Goal: Book appointment/travel/reservation

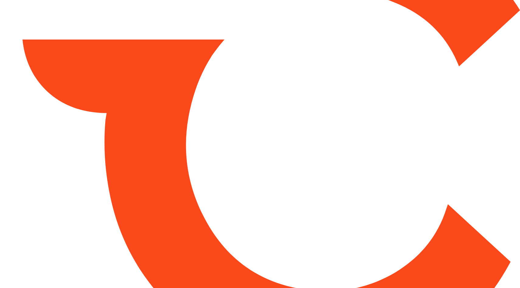
type input "*****"
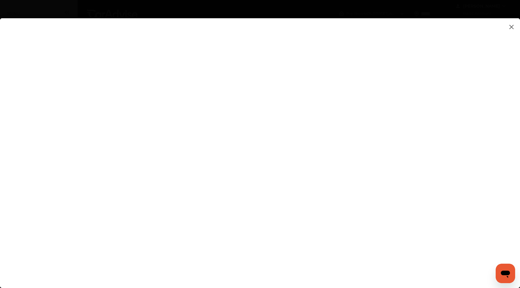
scroll to position [11, 0]
click at [512, 26] on img at bounding box center [511, 27] width 7 height 8
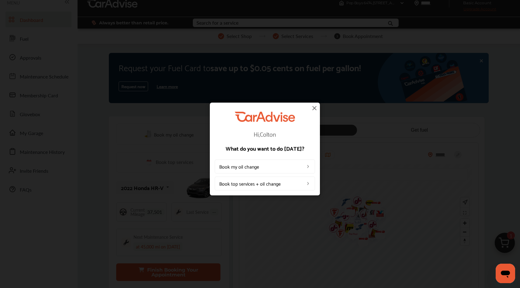
click at [255, 168] on link "Book my oil change" at bounding box center [265, 166] width 100 height 14
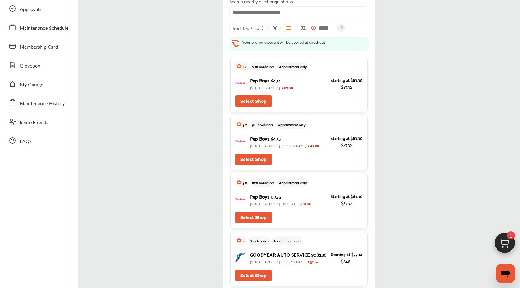
scroll to position [54, 0]
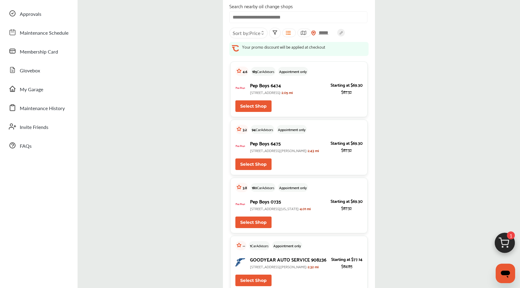
click at [262, 112] on button "Select Shop" at bounding box center [253, 106] width 36 height 12
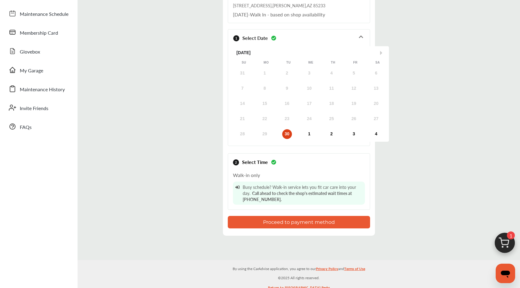
scroll to position [77, 0]
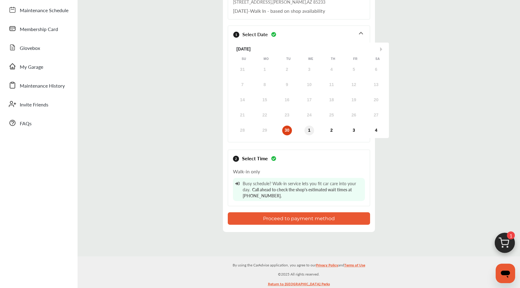
click at [307, 133] on div "1" at bounding box center [309, 131] width 10 height 10
